Goal: Task Accomplishment & Management: Complete application form

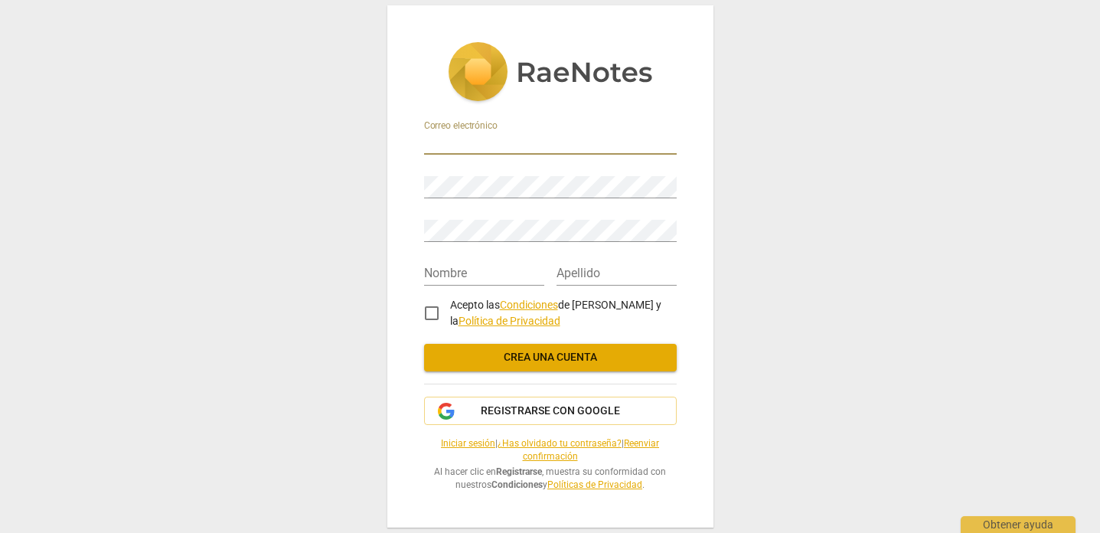
click at [612, 143] on input "email" at bounding box center [550, 143] width 253 height 22
type input "raquelsauza@gmail.com"
type input "Susana Raquel"
type input "Castaneda Sauza"
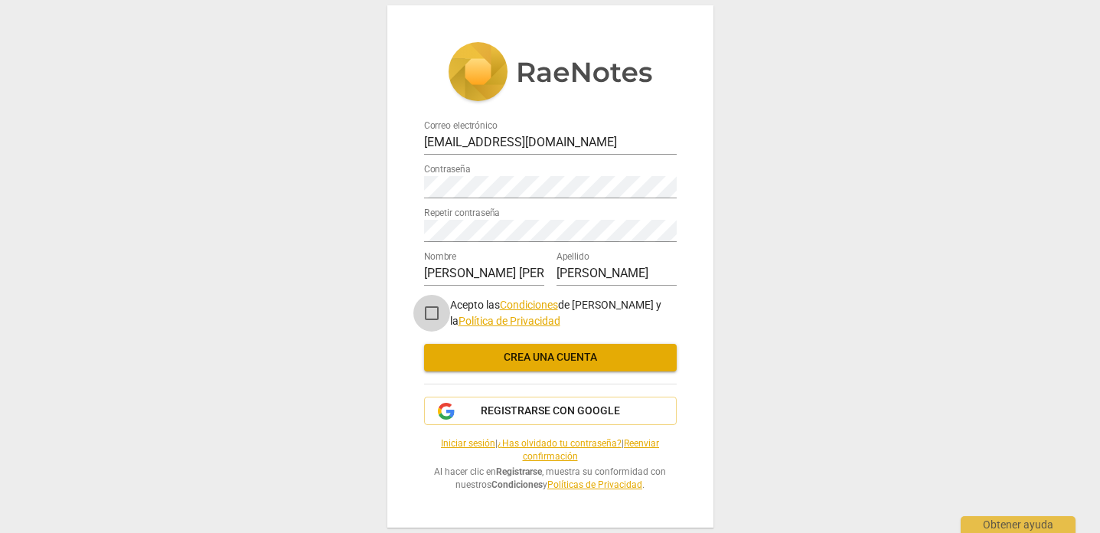
click at [432, 312] on input "Acepto las Condiciones de RaeNotes y la Política de Privacidad" at bounding box center [431, 313] width 37 height 37
checkbox input "true"
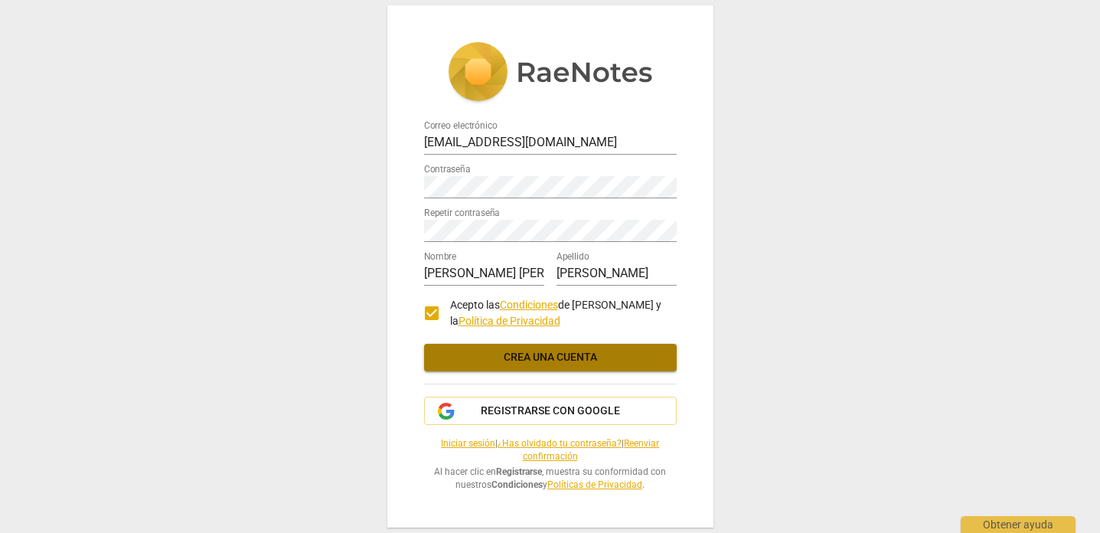
click at [556, 351] on span "Crea una cuenta" at bounding box center [550, 357] width 228 height 15
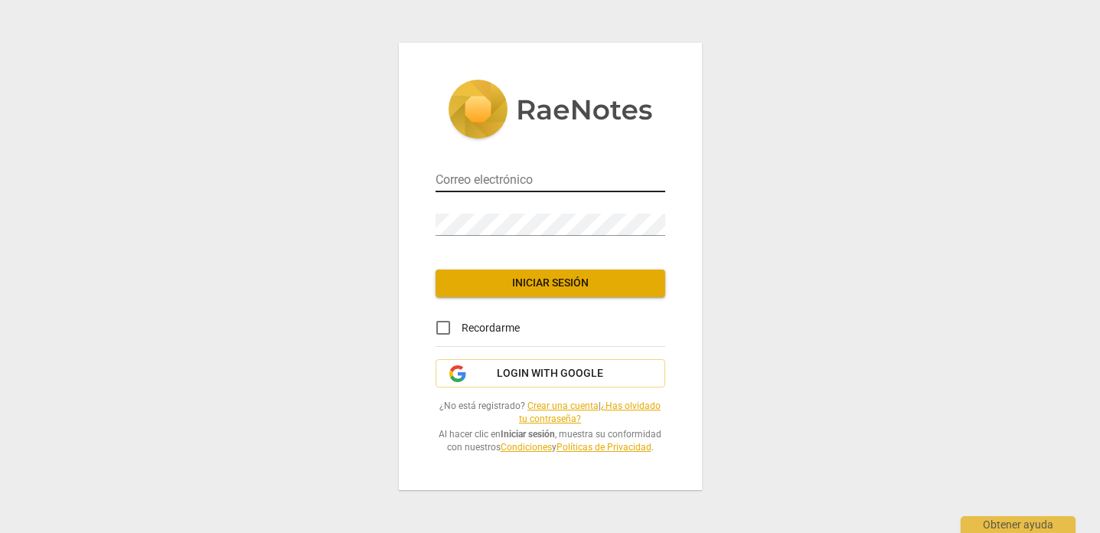
click at [572, 186] on input "email" at bounding box center [551, 181] width 230 height 22
type input "[EMAIL_ADDRESS][DOMAIN_NAME]"
click at [598, 281] on span "Iniciar sesión" at bounding box center [550, 283] width 205 height 15
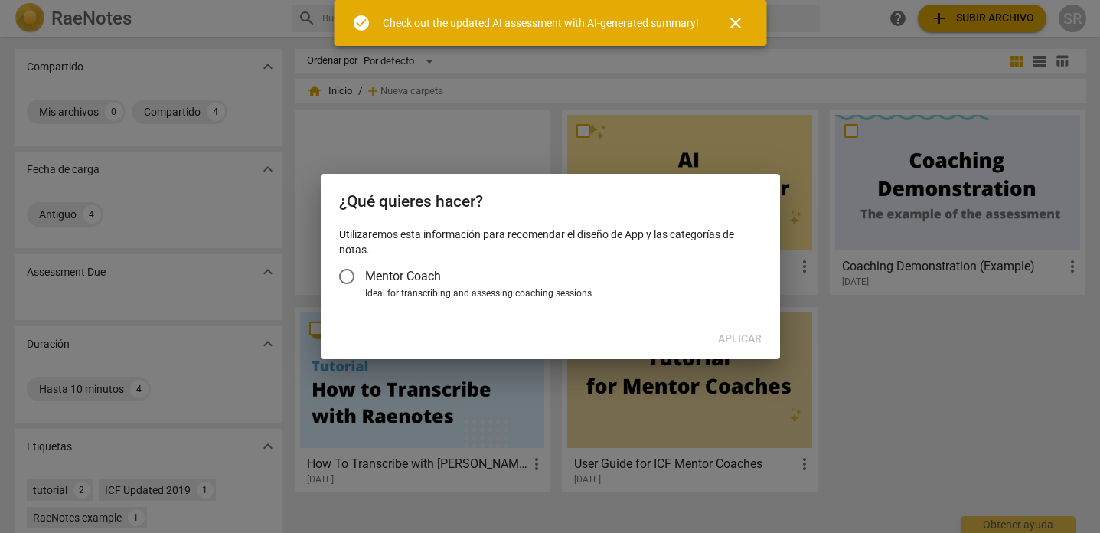
click at [374, 270] on span "Mentor Coach" at bounding box center [403, 276] width 76 height 18
click at [365, 270] on input "Mentor Coach" at bounding box center [346, 276] width 37 height 37
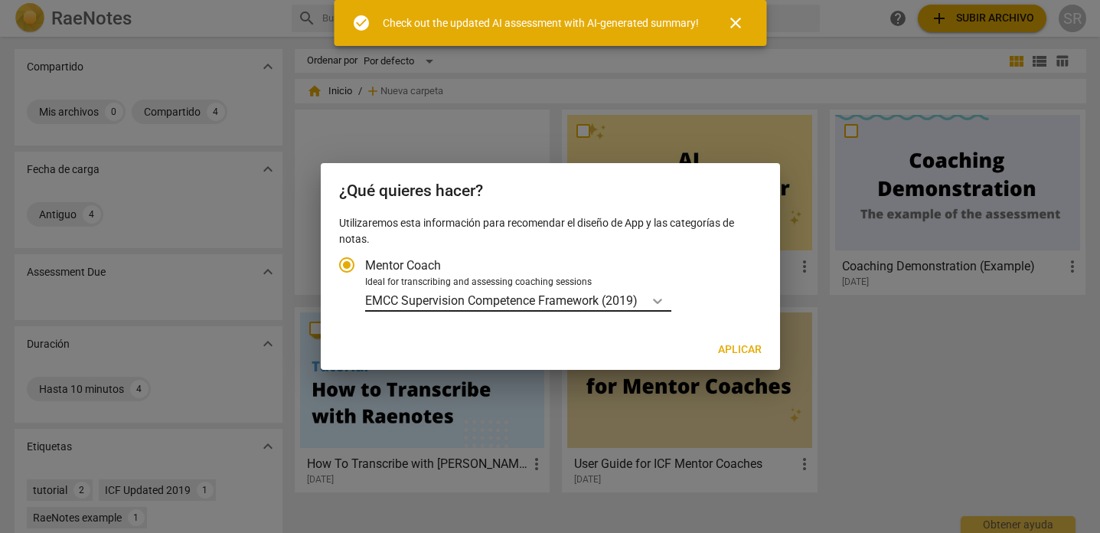
click at [662, 299] on icon "Tipo de cuenta" at bounding box center [657, 301] width 9 height 5
click at [0, 0] on input "Ideal for transcribing and assessing coaching sessions EMCC Supervision Compete…" at bounding box center [0, 0] width 0 height 0
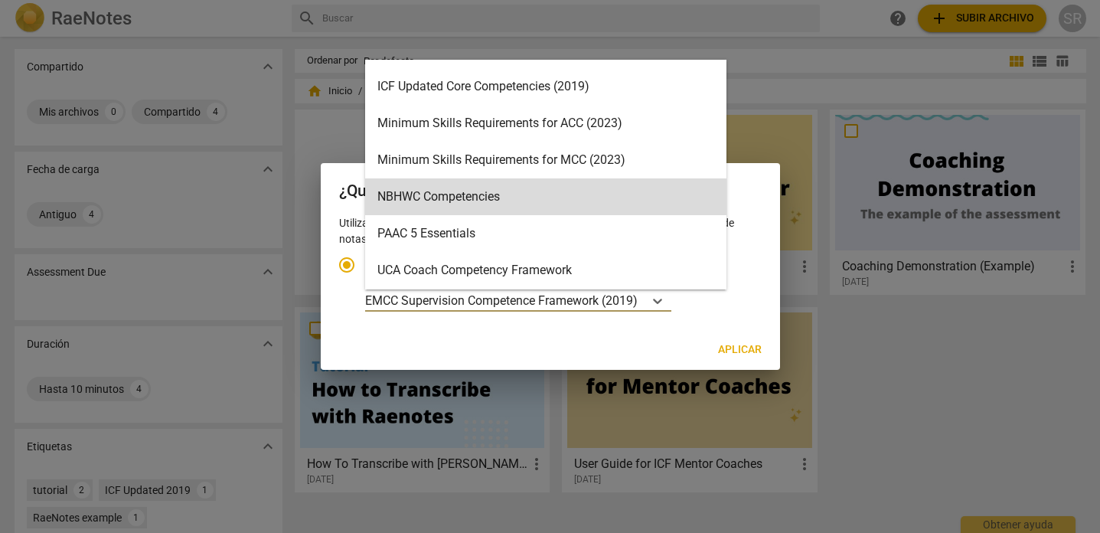
scroll to position [328, 0]
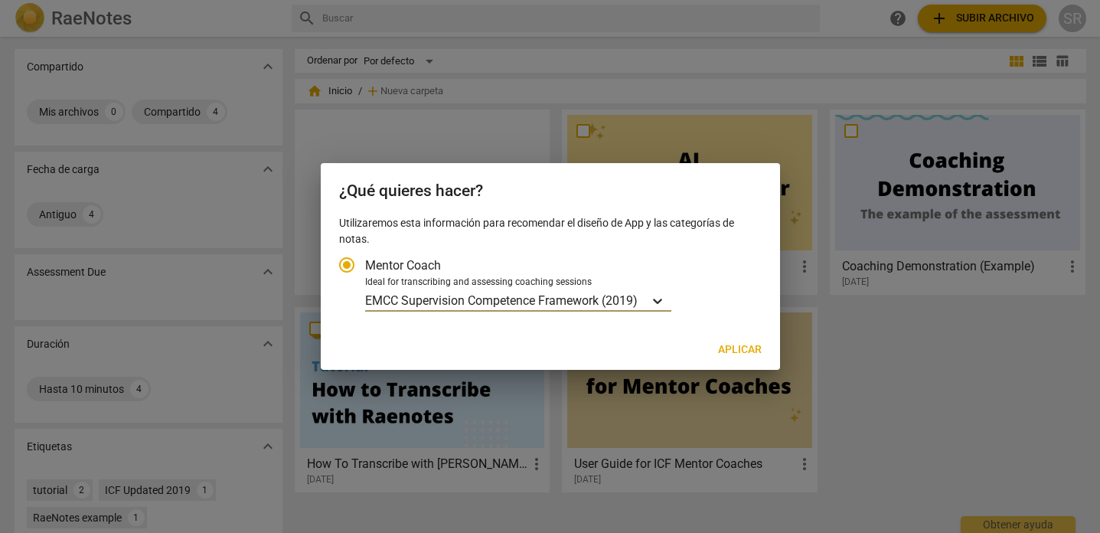
click at [664, 297] on icon "Tipo de cuenta" at bounding box center [657, 300] width 15 height 15
click at [0, 0] on input "Ideal for transcribing and assessing coaching sessions option EMCC Supervision …" at bounding box center [0, 0] width 0 height 0
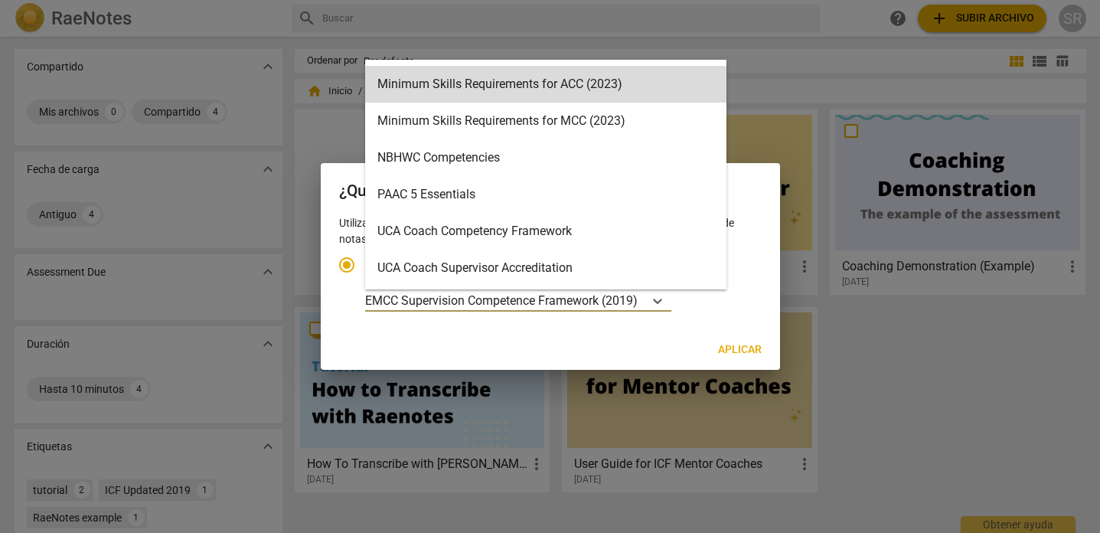
scroll to position [0, 0]
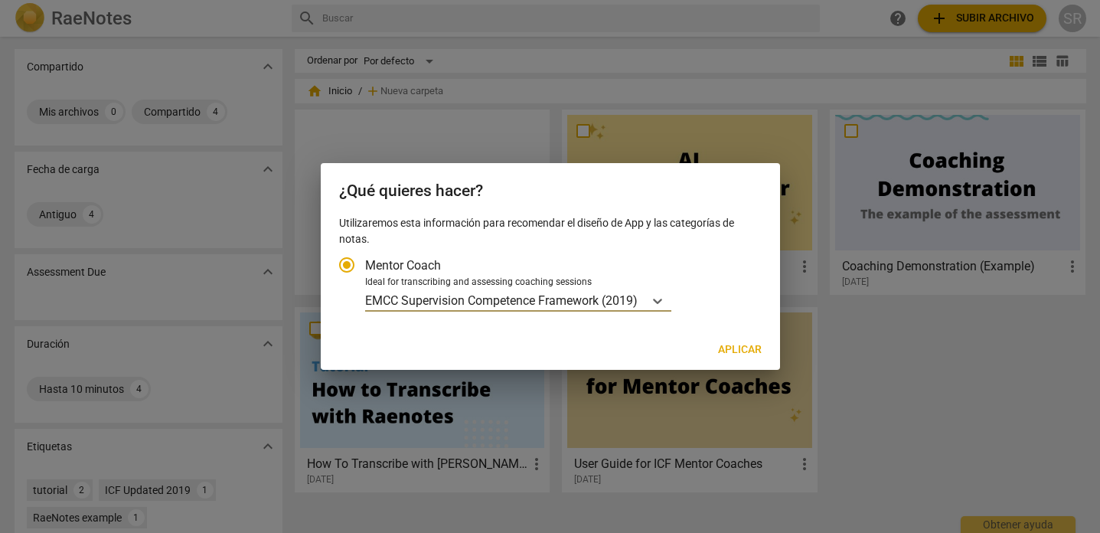
click at [545, 295] on p "EMCC Supervision Competence Framework (2019)" at bounding box center [501, 301] width 273 height 18
click at [0, 0] on input "Ideal for transcribing and assessing coaching sessions option EMCC Supervision …" at bounding box center [0, 0] width 0 height 0
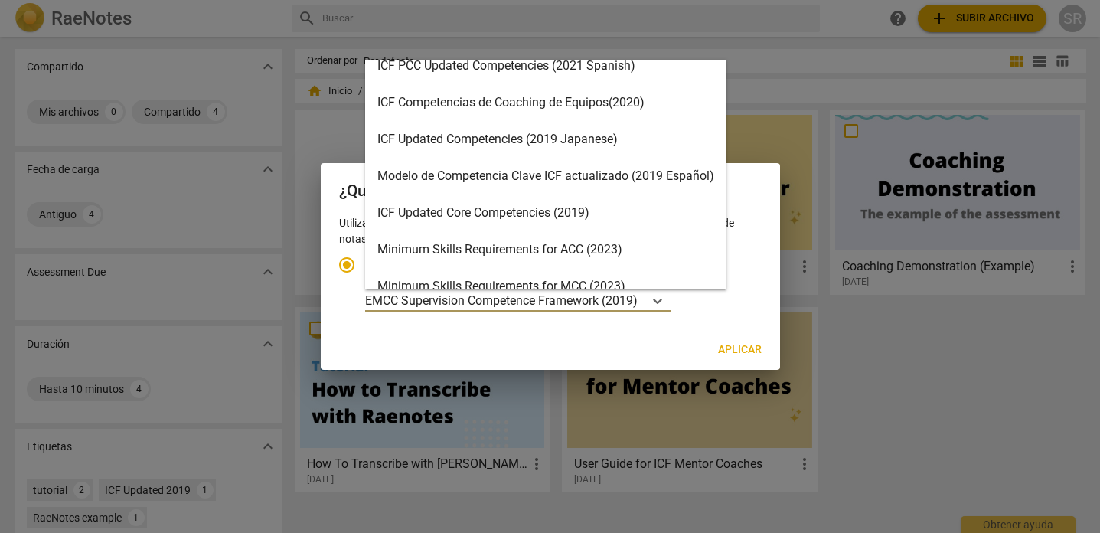
scroll to position [164, 0]
click at [641, 206] on div "ICF Updated Core Competencies (2019)" at bounding box center [545, 211] width 361 height 37
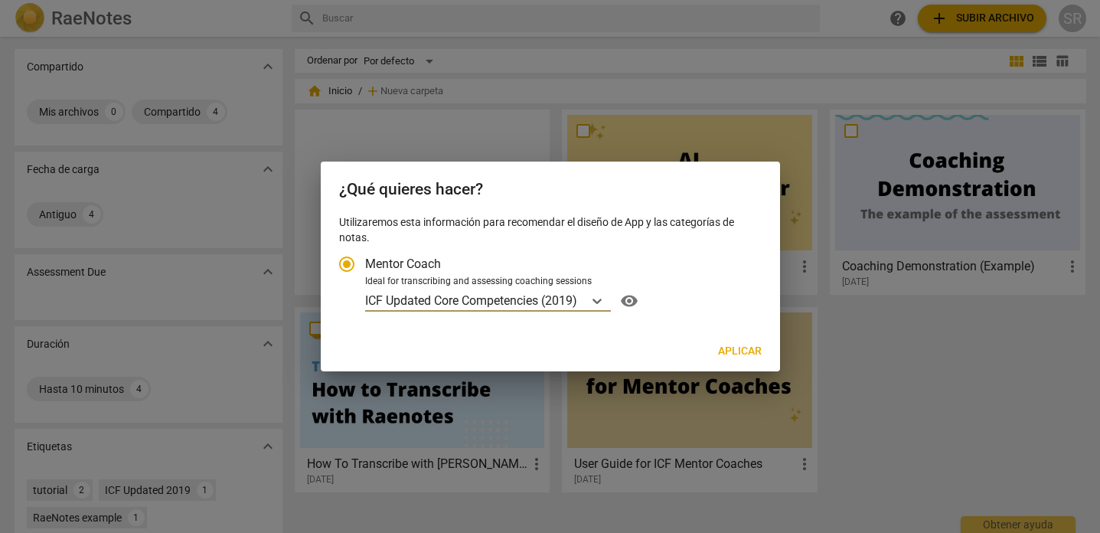
click at [738, 350] on span "Aplicar" at bounding box center [740, 351] width 44 height 15
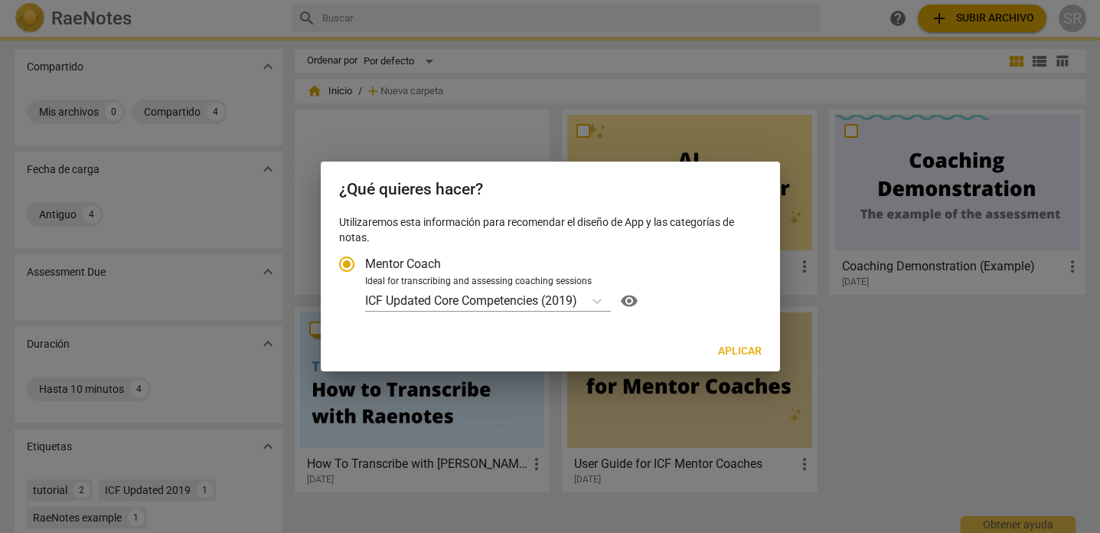
radio input "false"
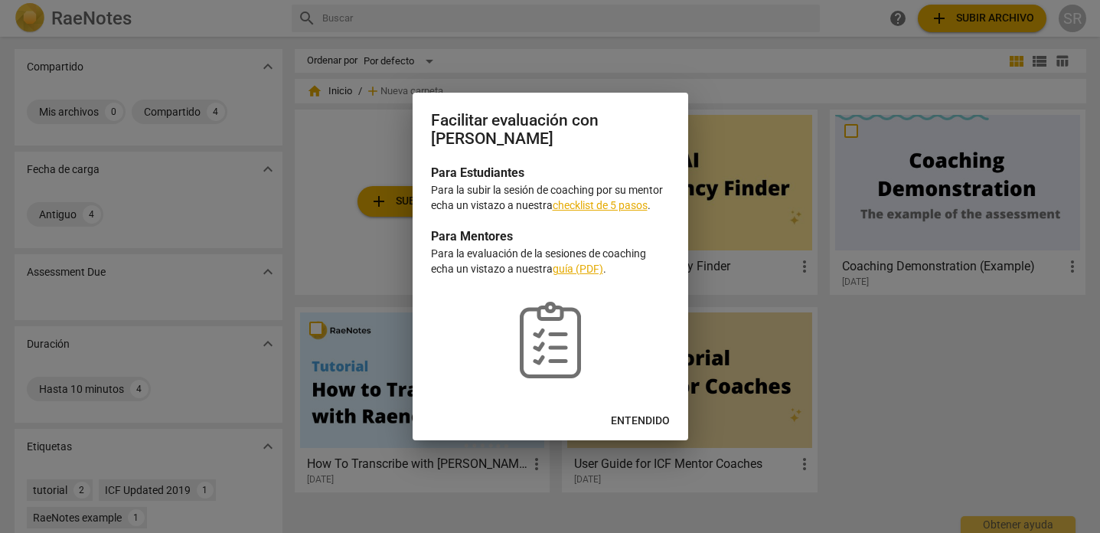
click at [643, 412] on button "Entendido" at bounding box center [640, 421] width 83 height 28
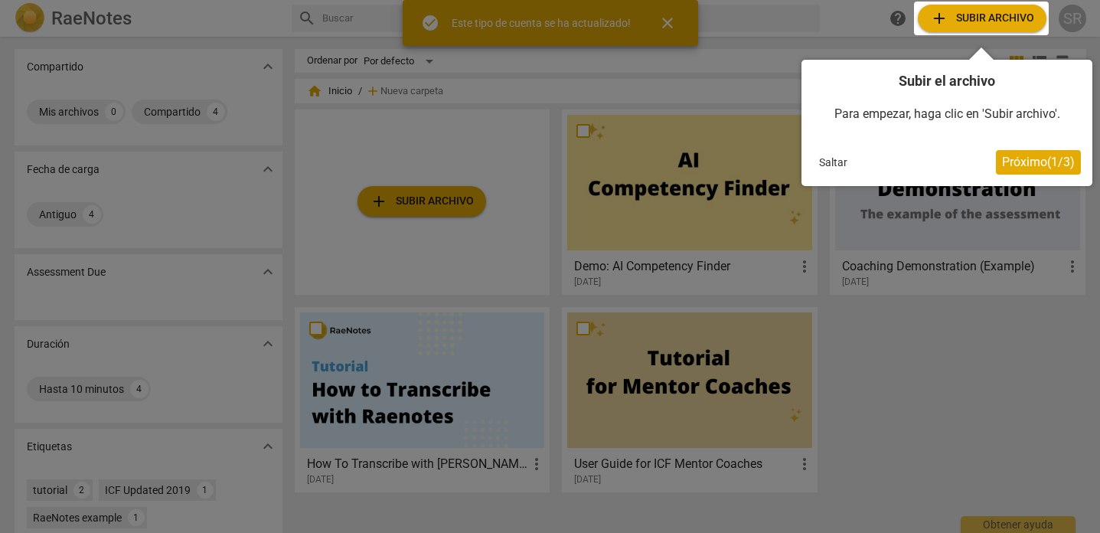
click at [840, 165] on button "Saltar" at bounding box center [833, 162] width 41 height 23
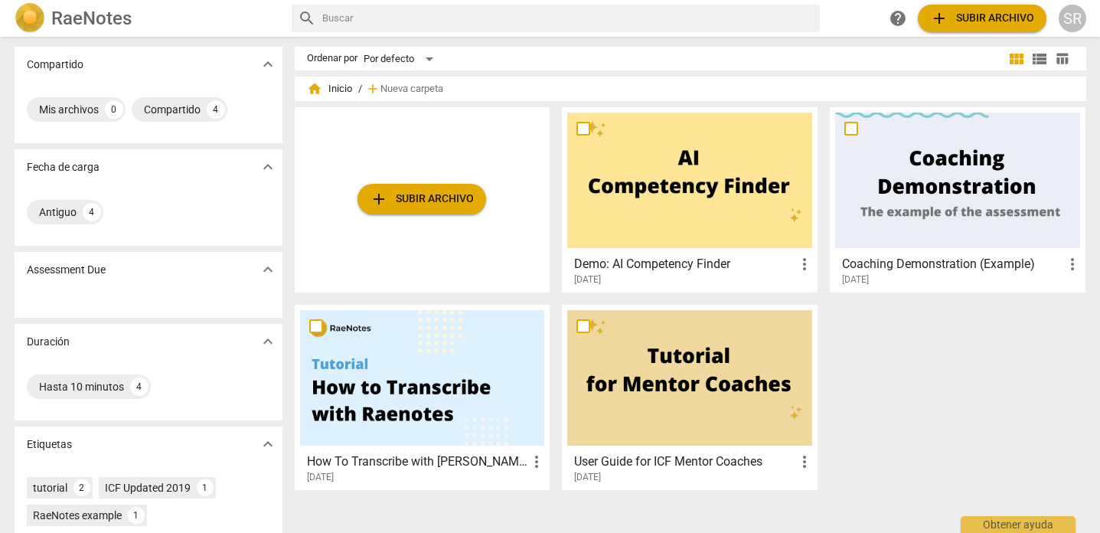
scroll to position [0, 0]
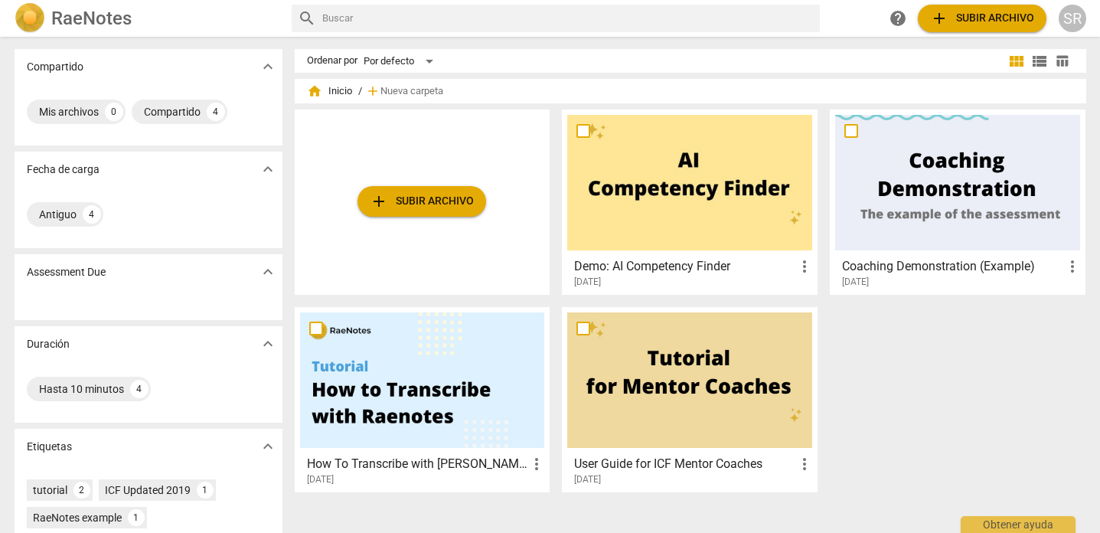
click at [438, 198] on span "add Subir archivo" at bounding box center [422, 201] width 104 height 18
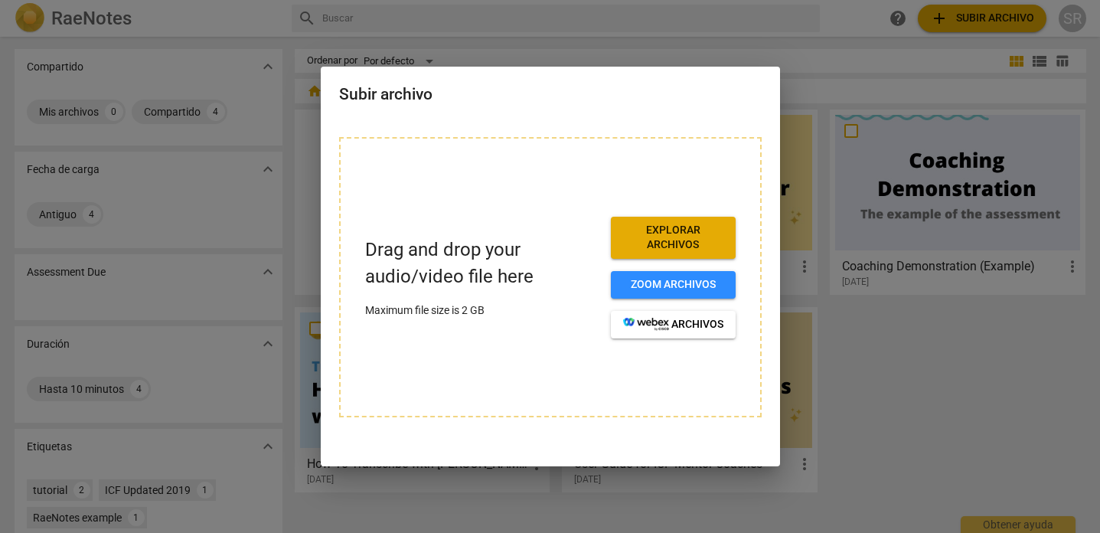
click at [701, 236] on span "Explorar archivos" at bounding box center [673, 238] width 100 height 30
click at [794, 60] on div at bounding box center [550, 266] width 1100 height 533
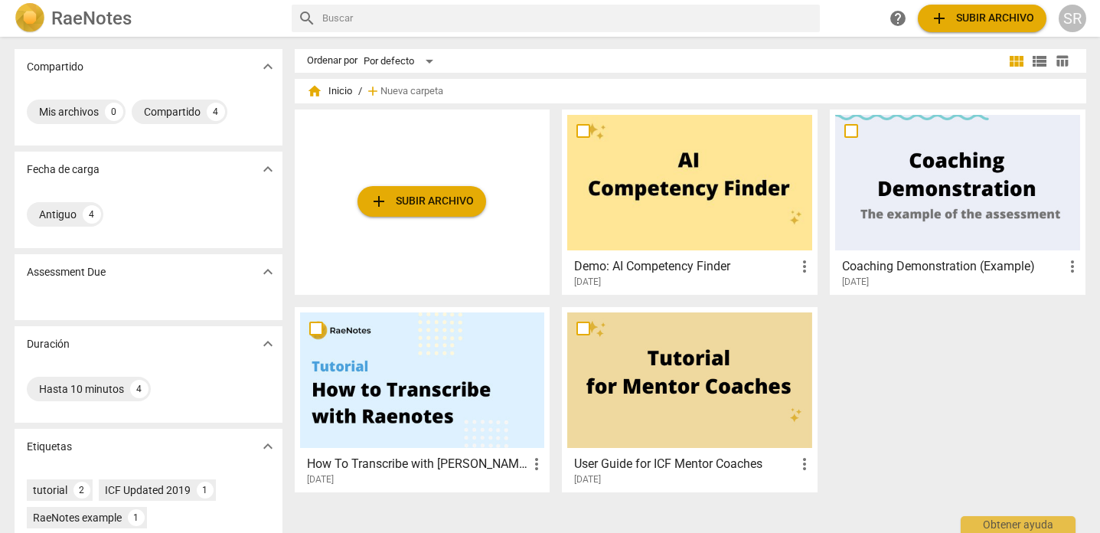
scroll to position [126, 0]
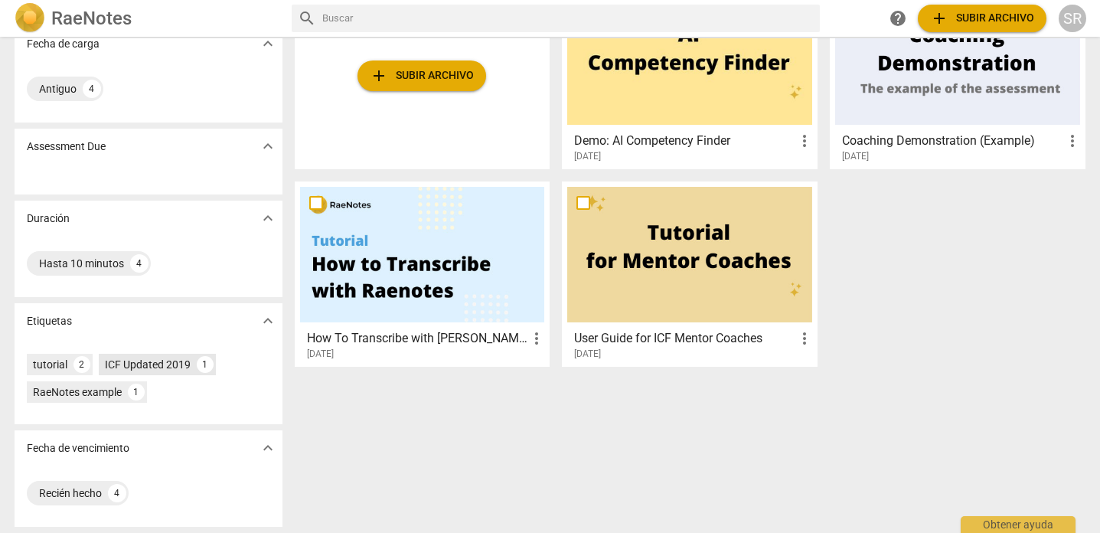
click at [205, 365] on div "1" at bounding box center [205, 364] width 17 height 17
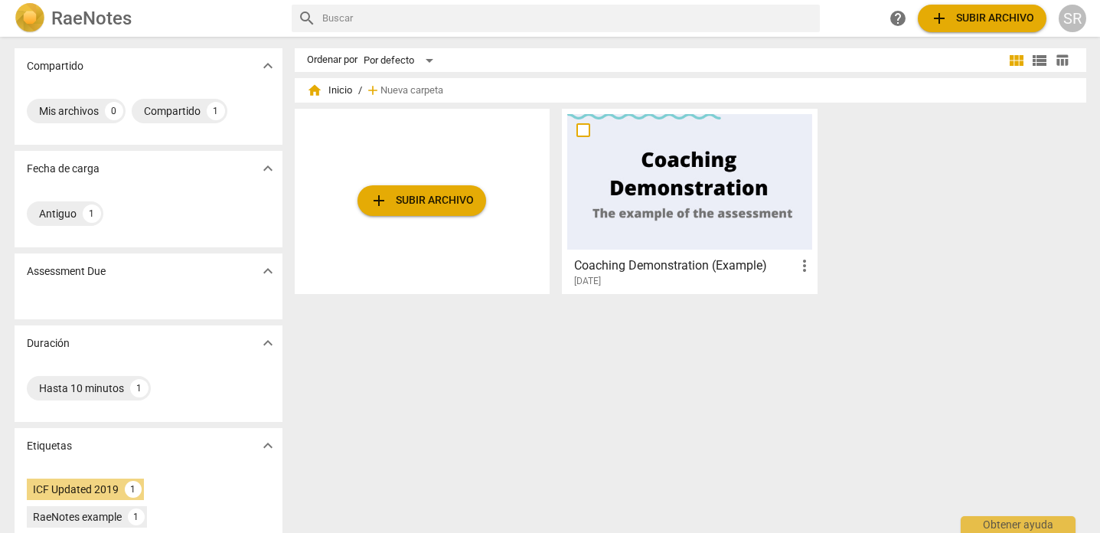
scroll to position [3, 0]
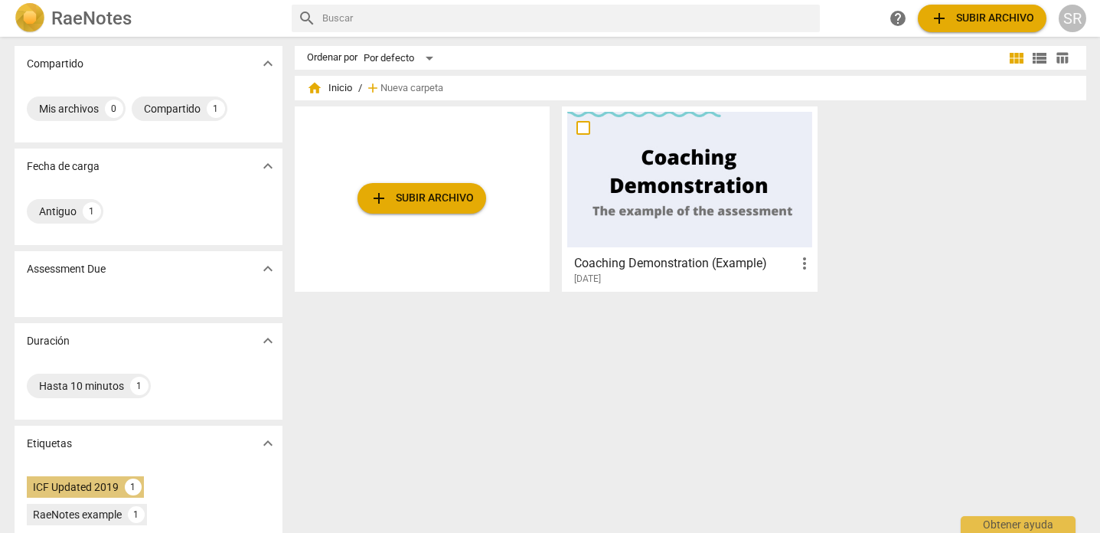
click at [136, 485] on div "1" at bounding box center [133, 486] width 17 height 17
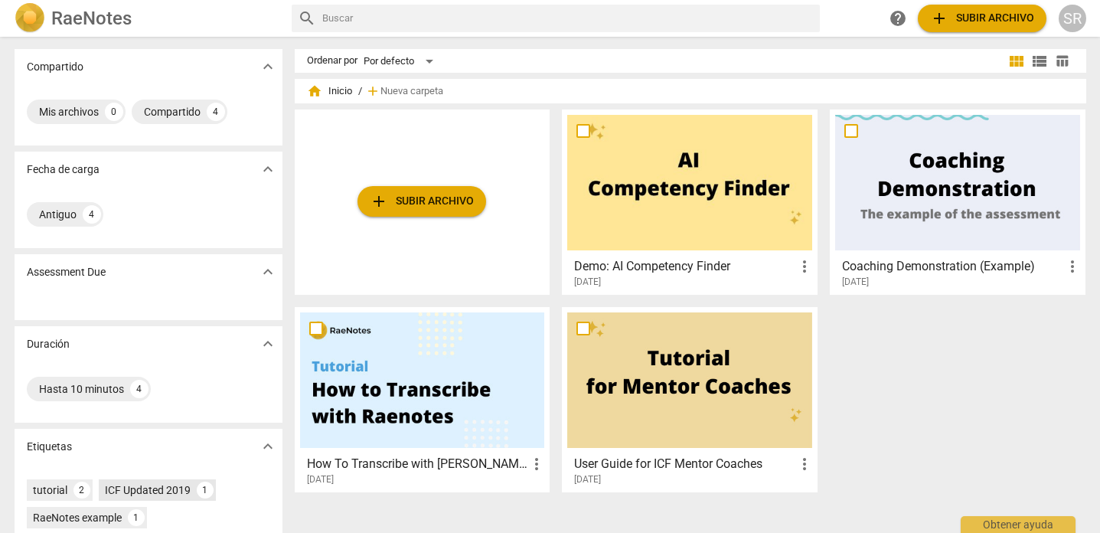
click at [197, 492] on div "1" at bounding box center [205, 490] width 17 height 17
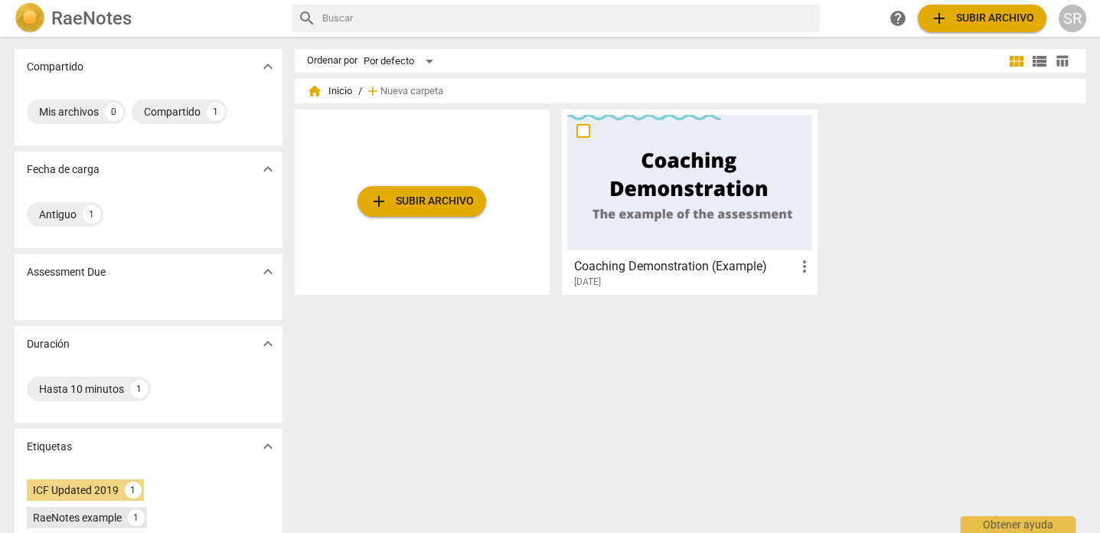
click at [134, 520] on div "1" at bounding box center [136, 517] width 17 height 17
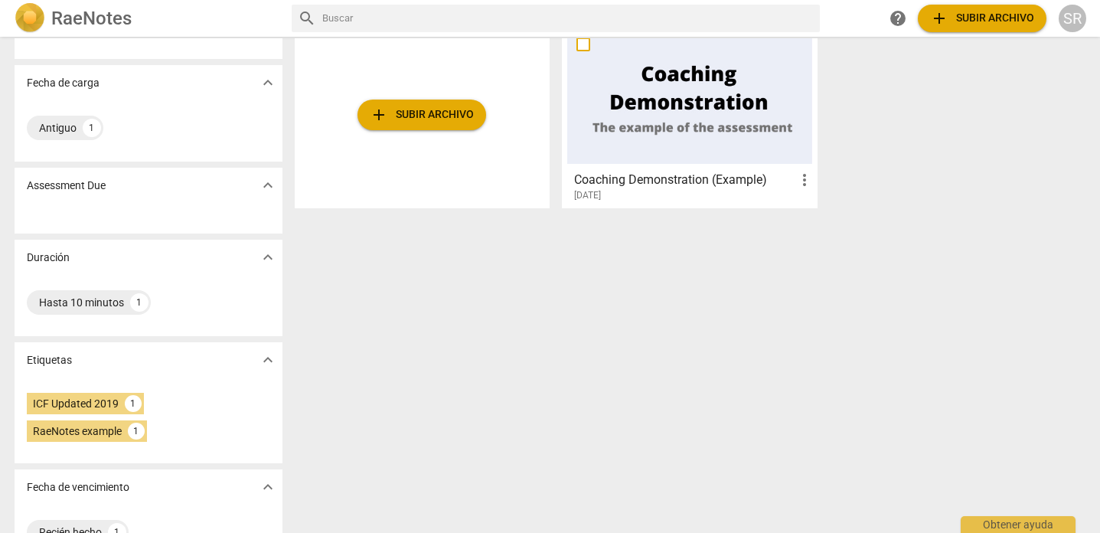
scroll to position [86, 0]
click at [133, 406] on div "1" at bounding box center [133, 404] width 17 height 17
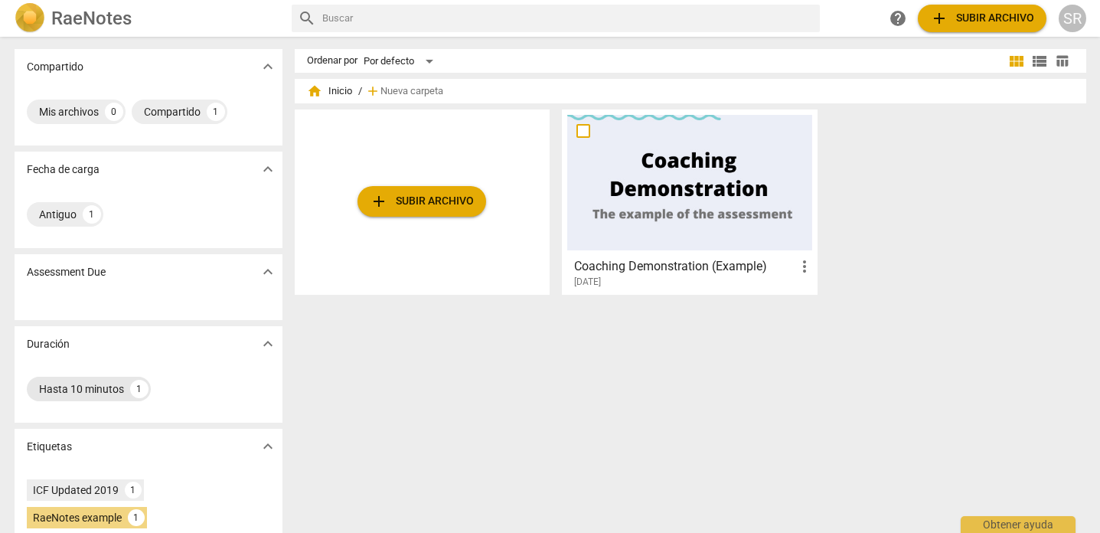
click at [136, 390] on div "1" at bounding box center [139, 389] width 18 height 18
click at [265, 344] on span "expand_more" at bounding box center [268, 344] width 18 height 18
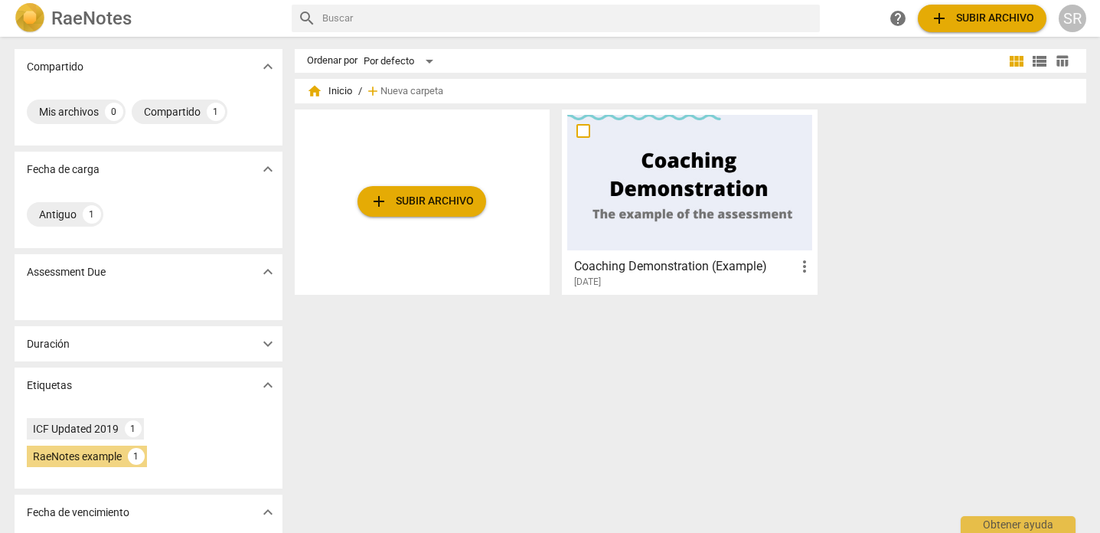
click at [265, 344] on span "expand_more" at bounding box center [268, 344] width 18 height 18
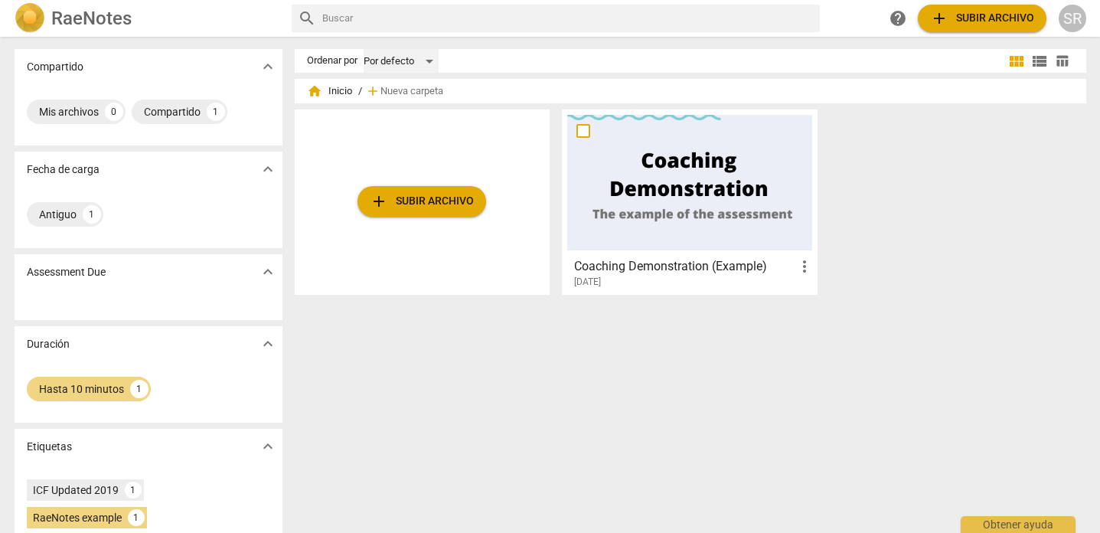
click at [423, 57] on div "Por defecto" at bounding box center [401, 61] width 75 height 24
click at [463, 266] on div at bounding box center [550, 266] width 1100 height 533
click at [458, 214] on button "add Subir archivo" at bounding box center [422, 201] width 129 height 31
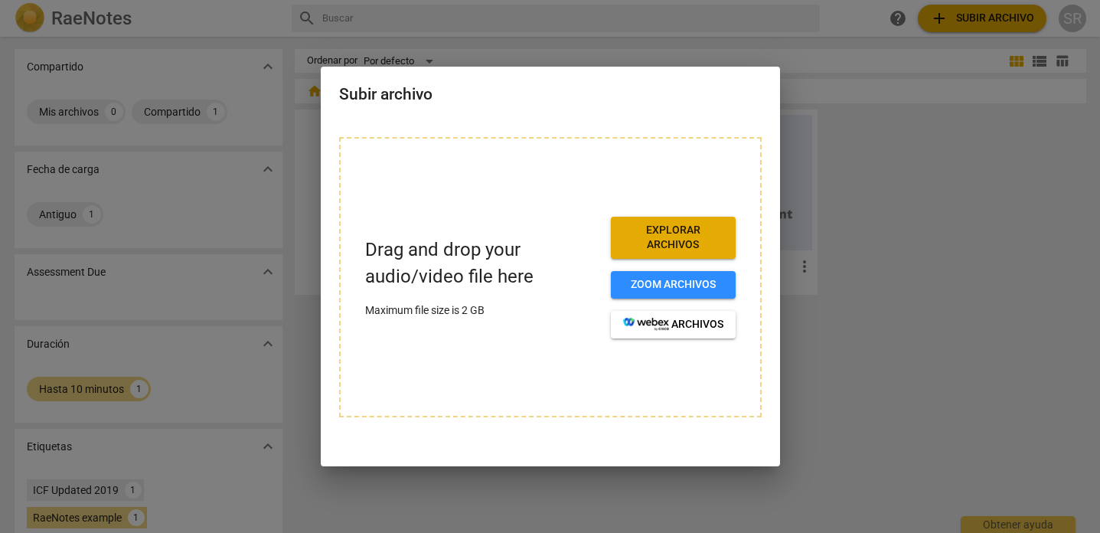
click at [691, 227] on span "Explorar archivos" at bounding box center [673, 238] width 100 height 30
